Goal: Transaction & Acquisition: Subscribe to service/newsletter

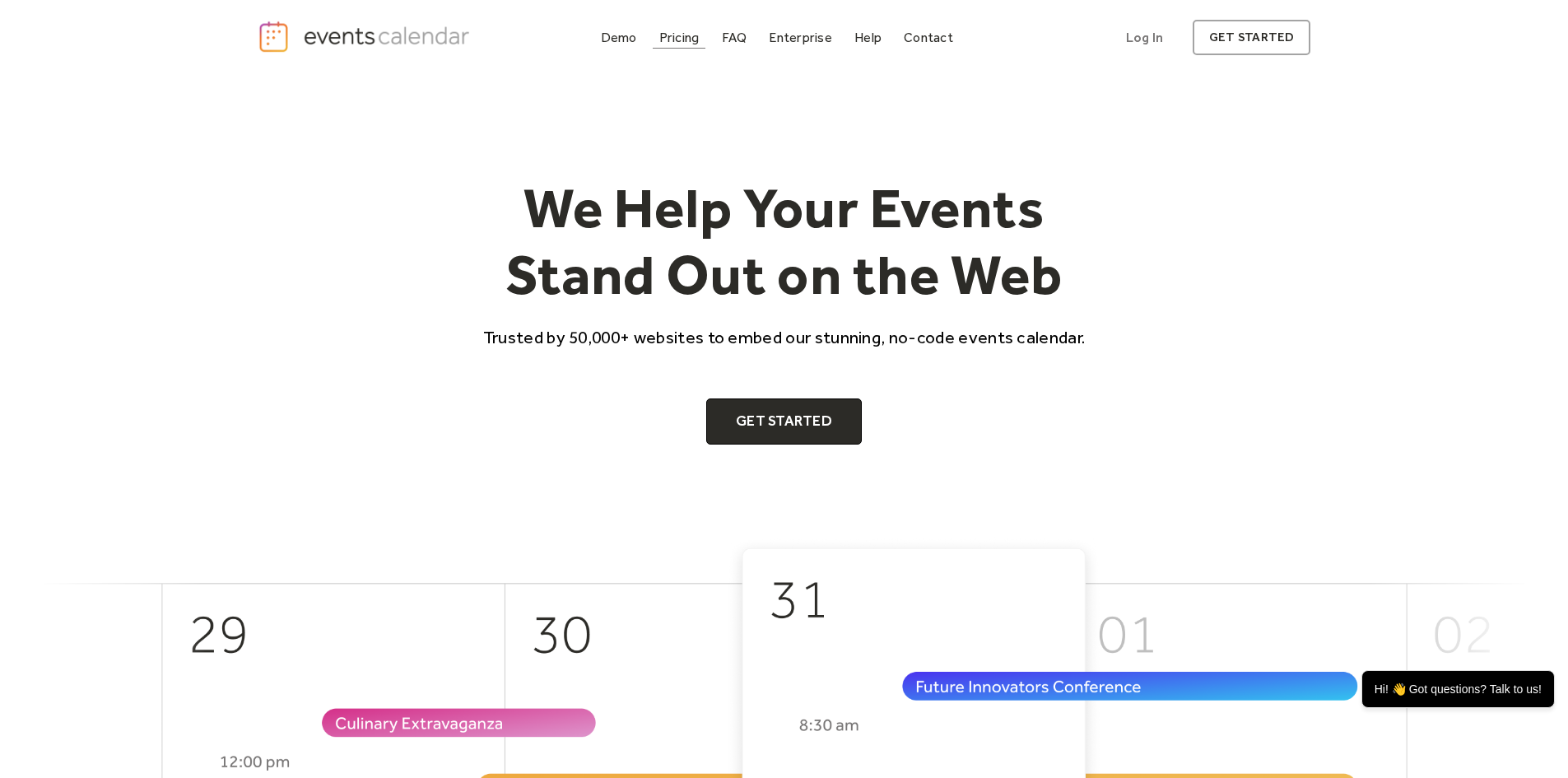
click at [671, 28] on link "Pricing" at bounding box center [679, 37] width 53 height 22
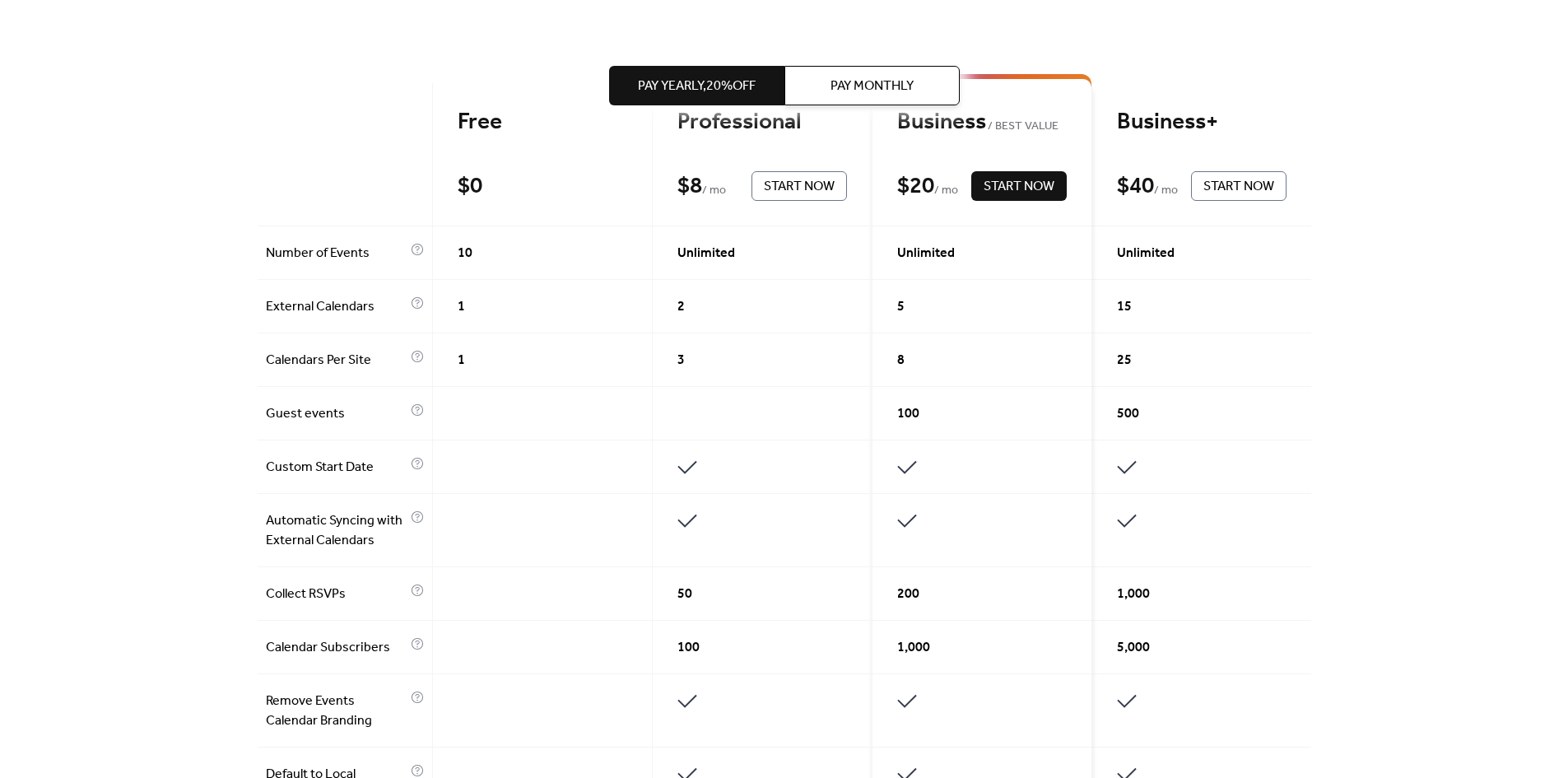
scroll to position [493, 0]
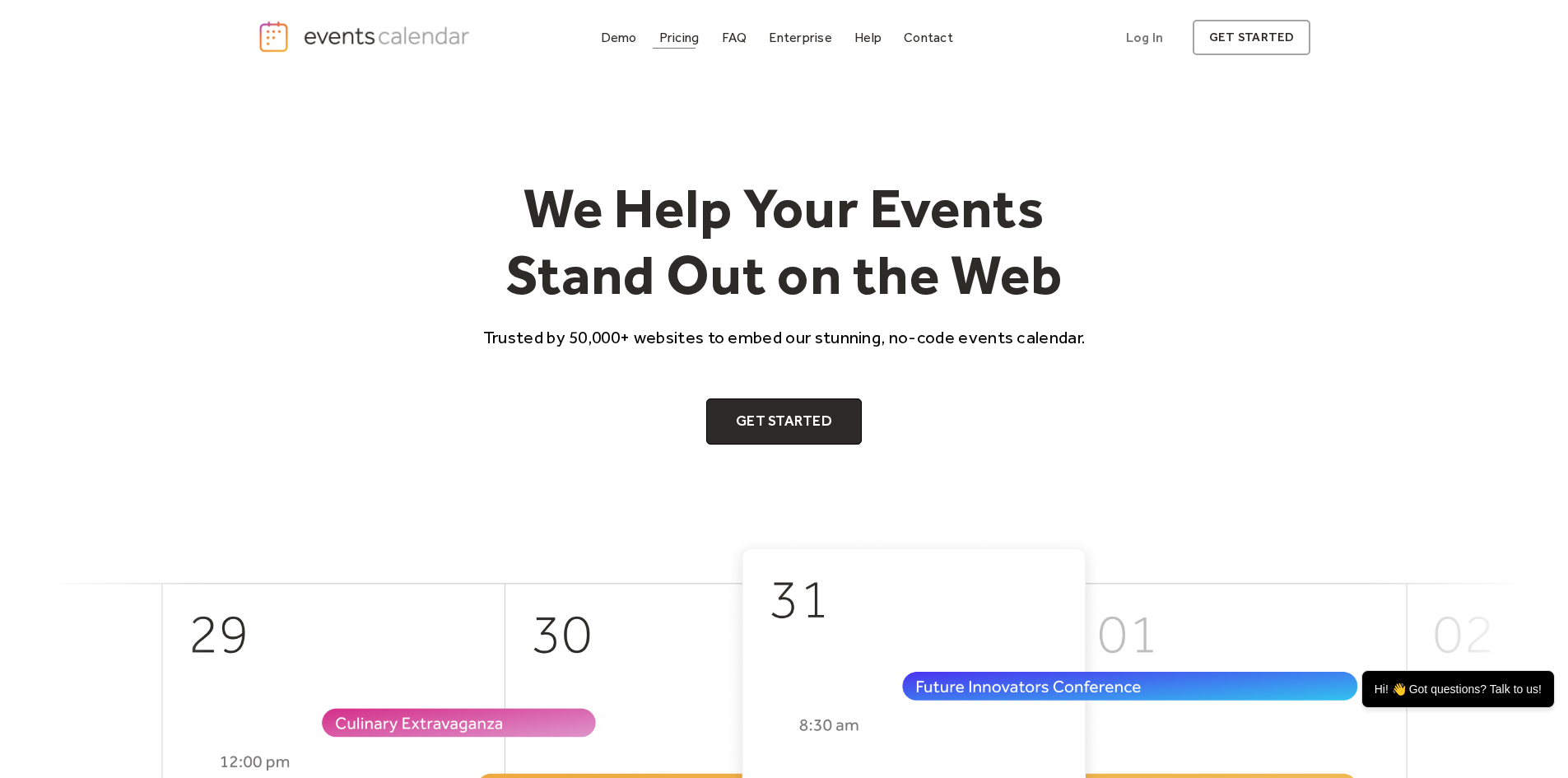
click at [678, 42] on div "Pricing" at bounding box center [680, 38] width 40 height 9
